Goal: Task Accomplishment & Management: Manage account settings

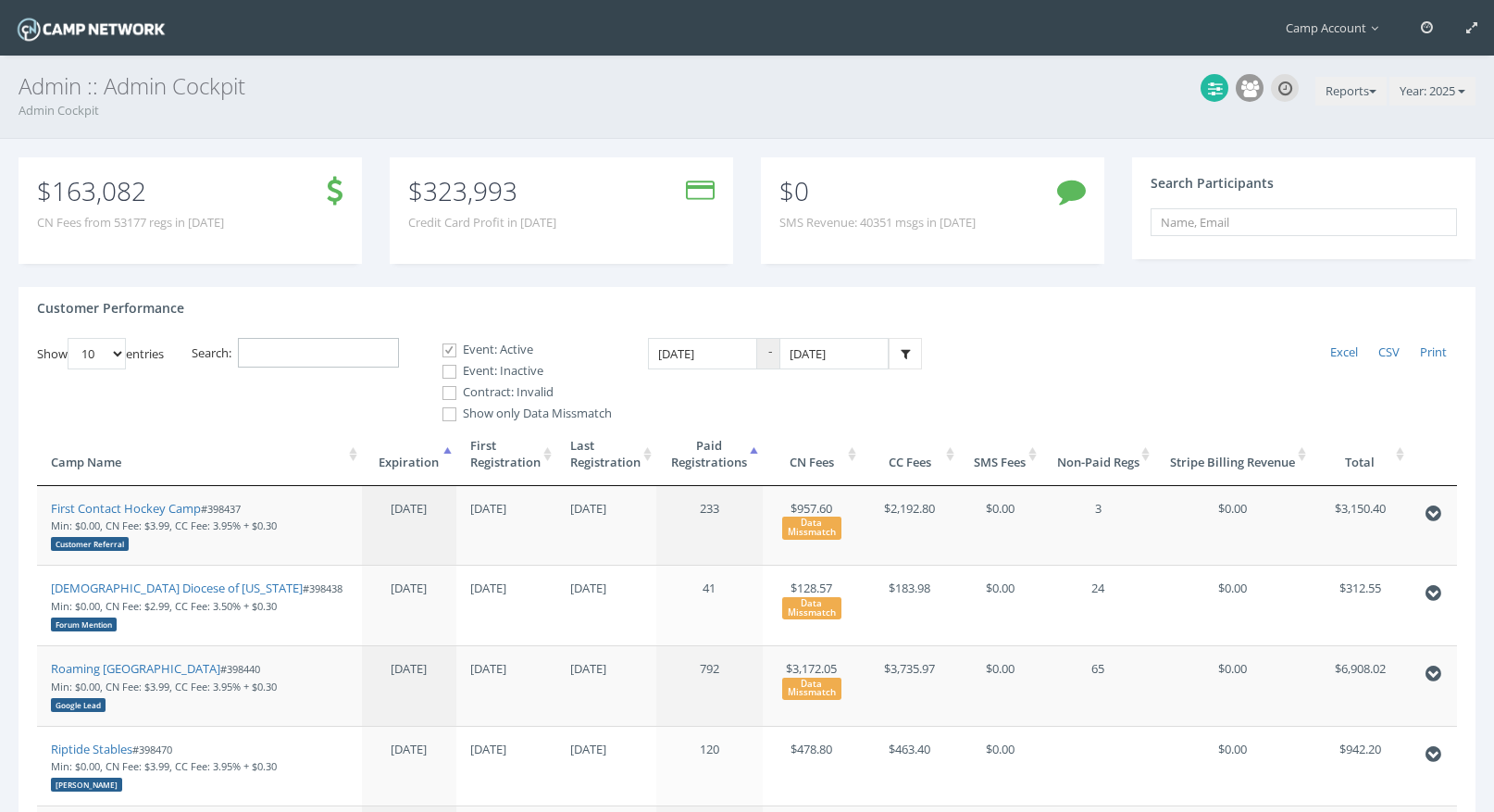
click at [294, 351] on input "Search:" at bounding box center [319, 352] width 161 height 30
paste input "398609"
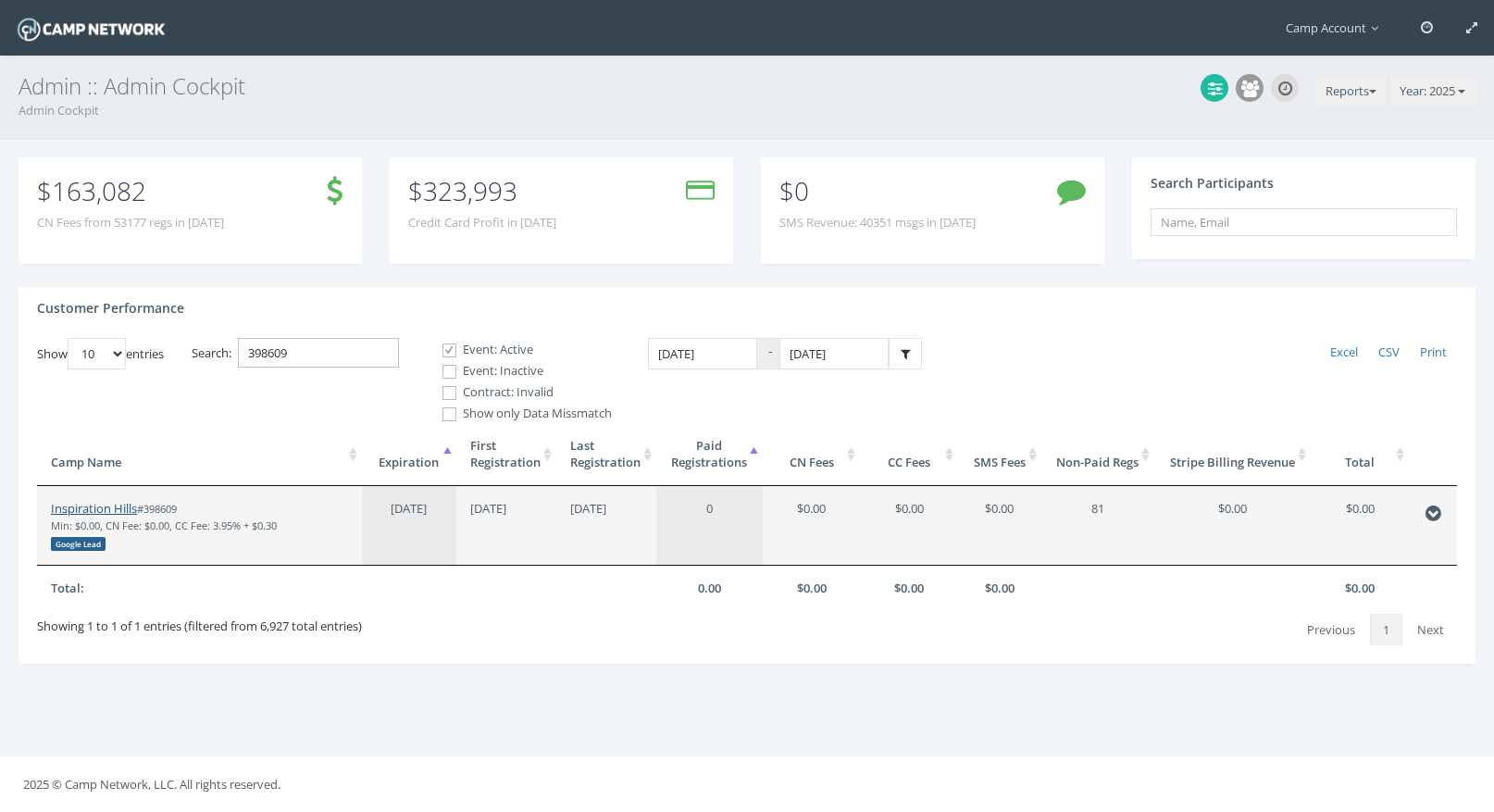
type input "398609"
drag, startPoint x: 115, startPoint y: 506, endPoint x: 199, endPoint y: 6, distance: 507.0
click at [0, 0] on main "Camp Account My Profile My Events My Team" at bounding box center [747, 406] width 1494 height 812
drag, startPoint x: 321, startPoint y: 355, endPoint x: 192, endPoint y: 319, distance: 133.9
click at [192, 319] on div "Customer Performance Show 10 25 50 100 entries Excel CSV Print Search: 398609 E…" at bounding box center [747, 476] width 1457 height 377
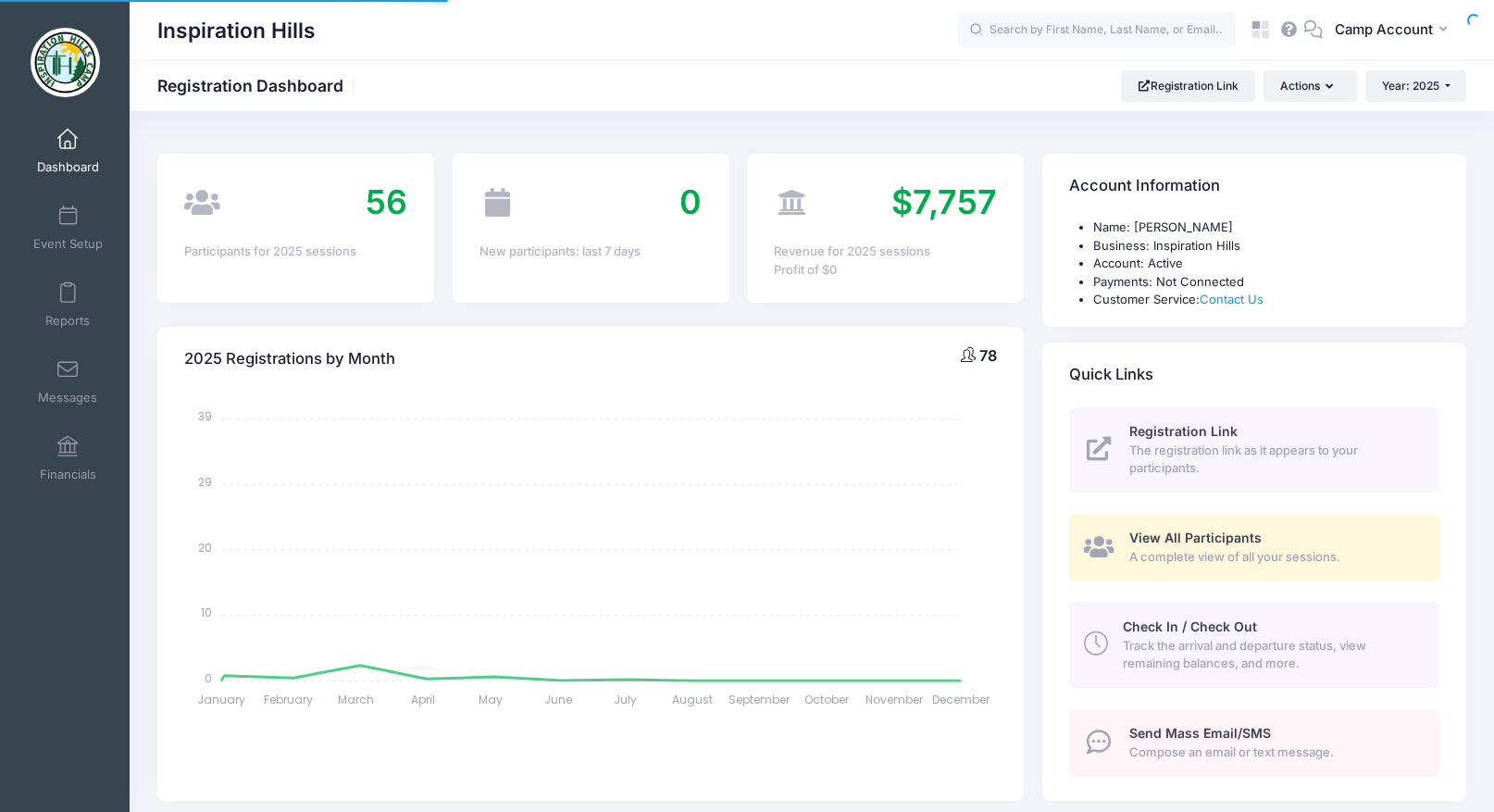
select select
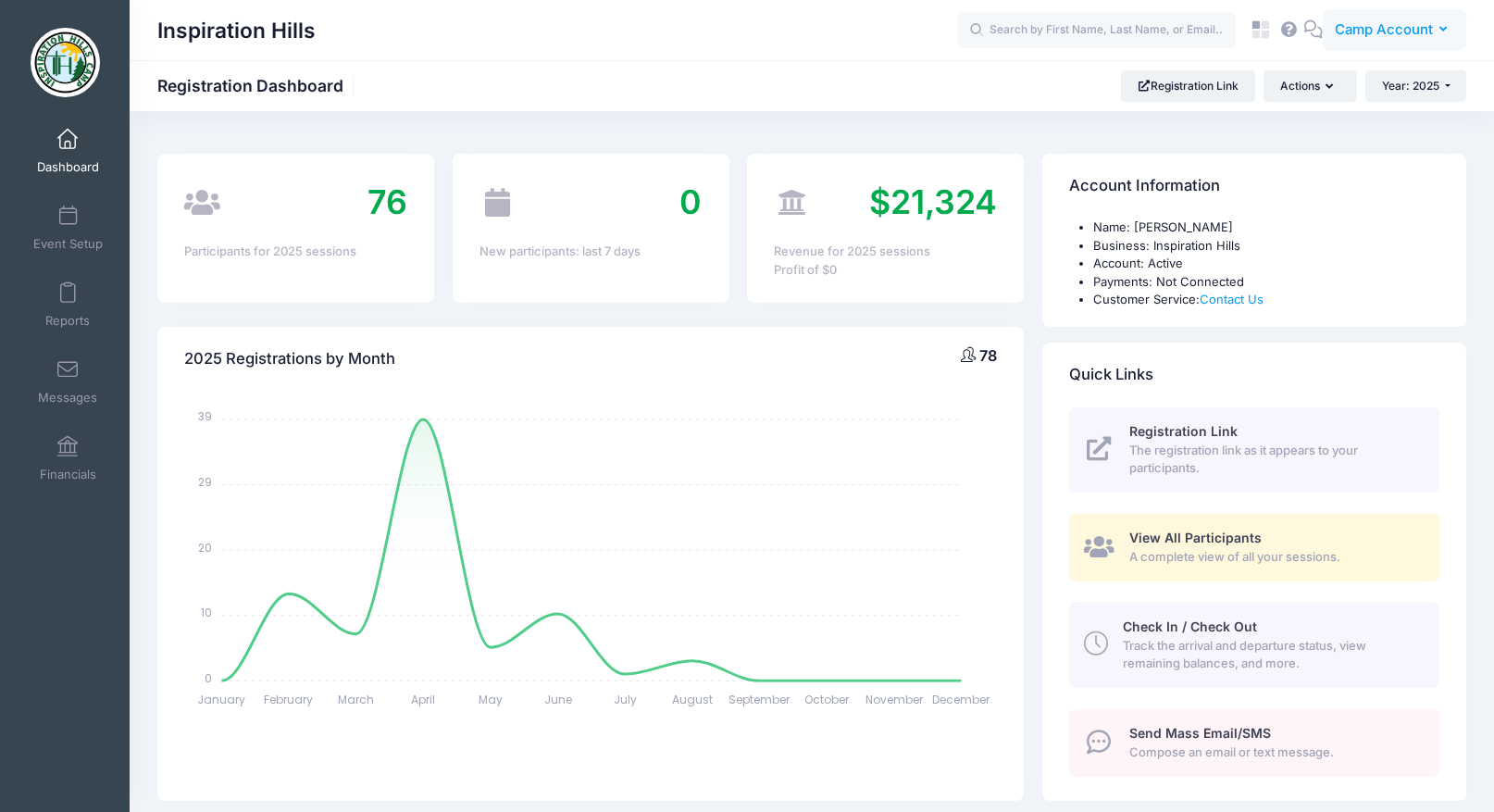
click at [1343, 33] on span "Camp Account" at bounding box center [1384, 29] width 98 height 21
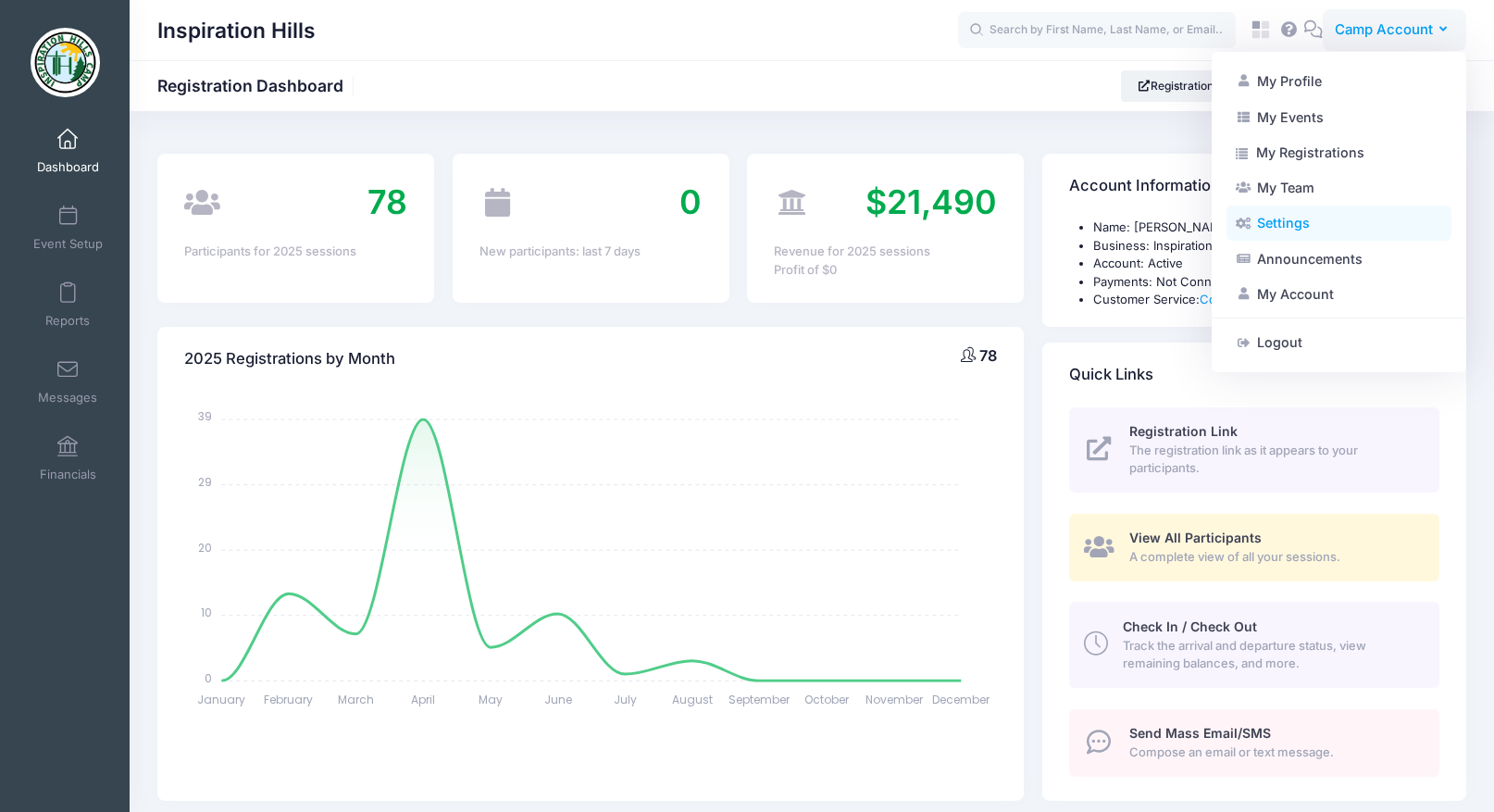
click at [1335, 222] on link "Settings" at bounding box center [1338, 223] width 225 height 35
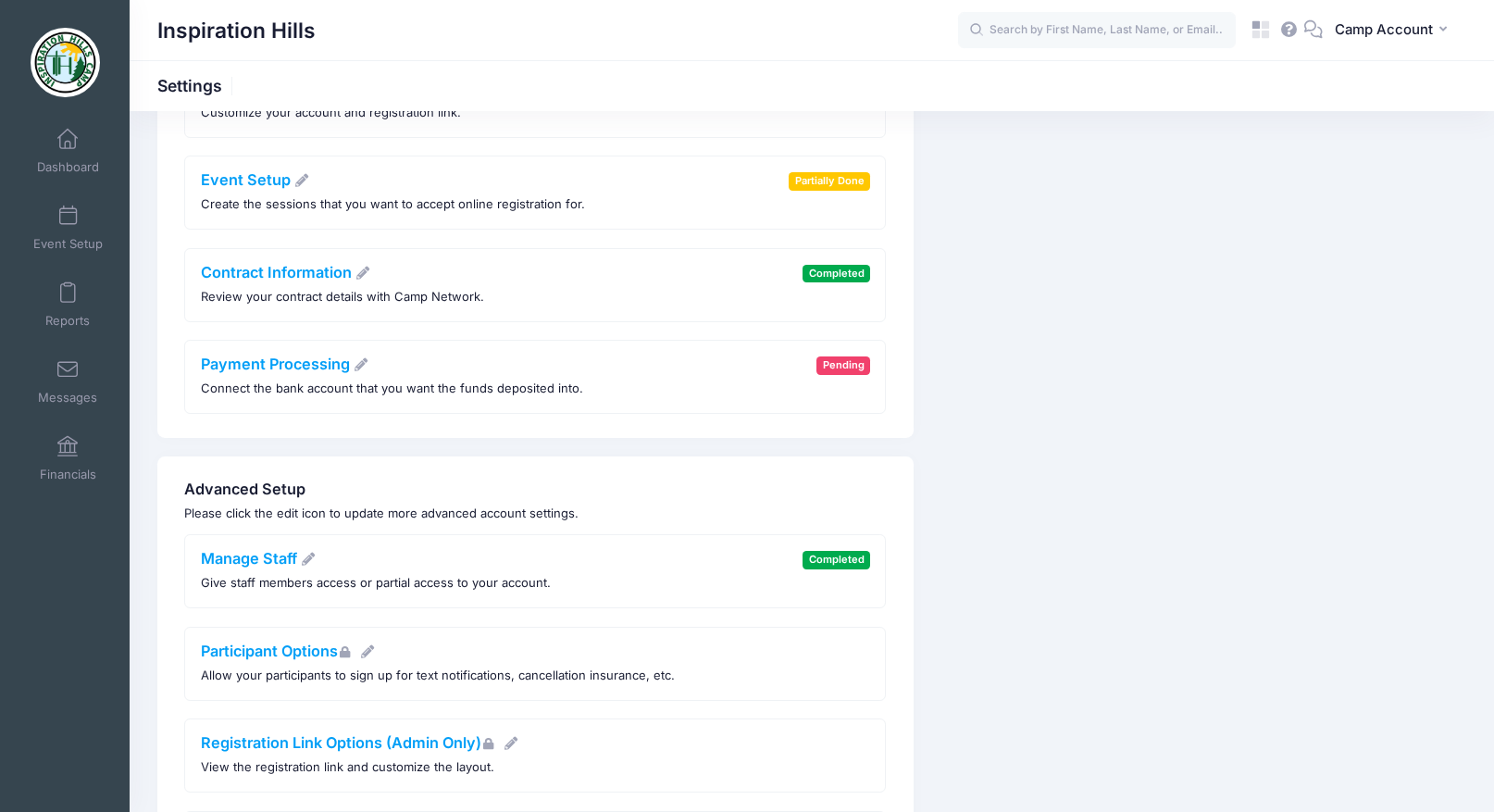
scroll to position [349, 0]
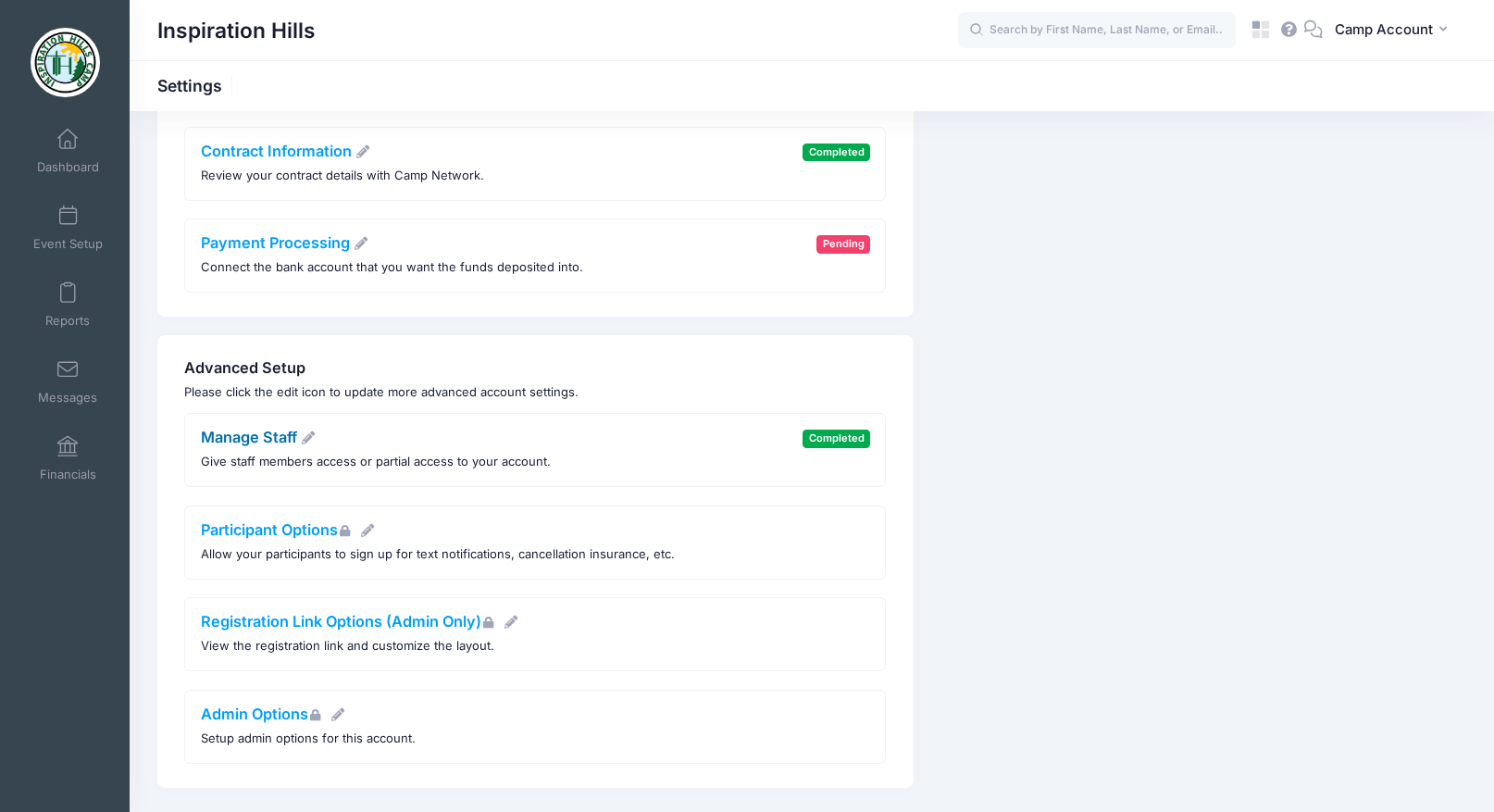
click at [262, 436] on link "Manage Staff" at bounding box center [259, 436] width 116 height 19
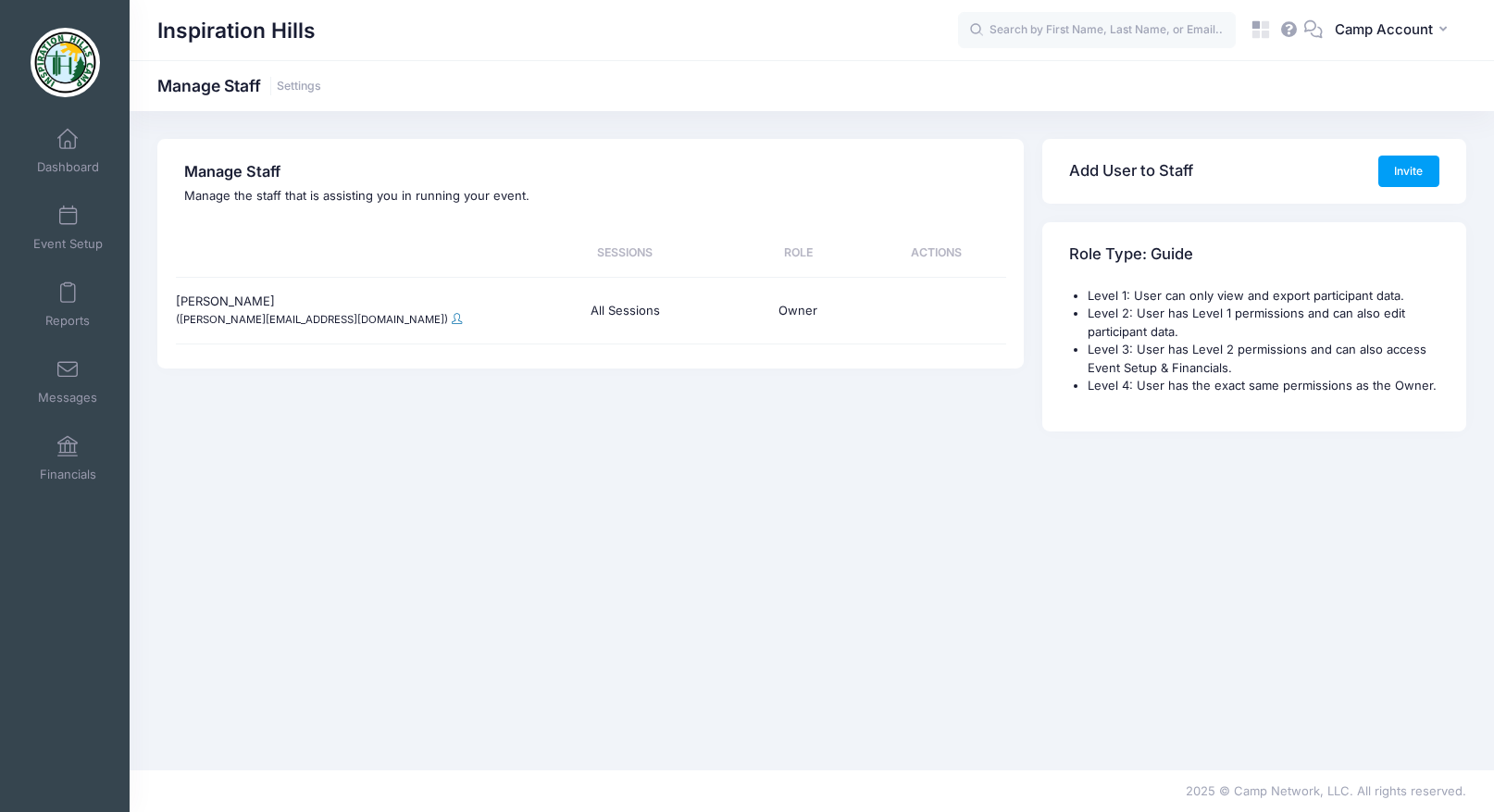
click at [451, 321] on span at bounding box center [456, 318] width 10 height 11
